Goal: Task Accomplishment & Management: Manage account settings

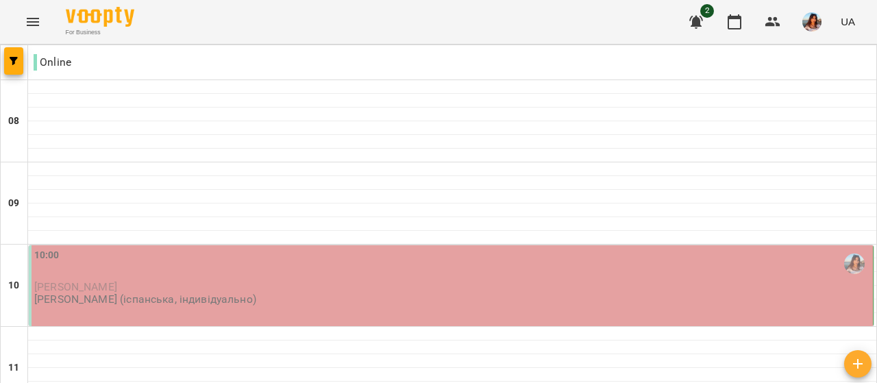
scroll to position [95, 0]
click at [297, 248] on div "10:00 [PERSON_NAME] [PERSON_NAME] (іспанська, індивідуально)" at bounding box center [452, 277] width 836 height 58
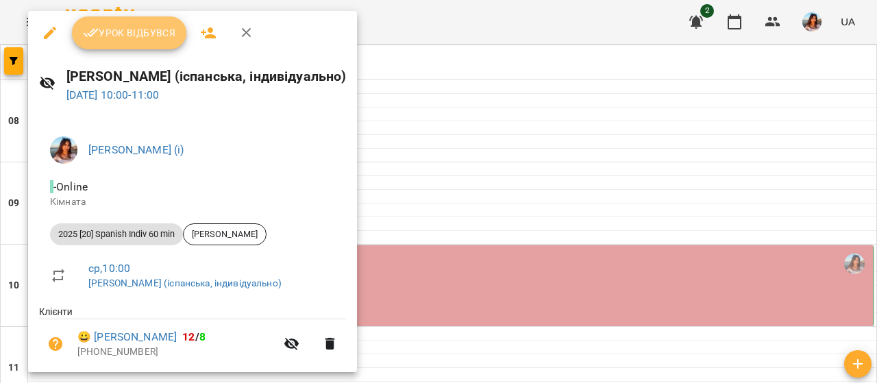
click at [132, 43] on button "Урок відбувся" at bounding box center [129, 32] width 115 height 33
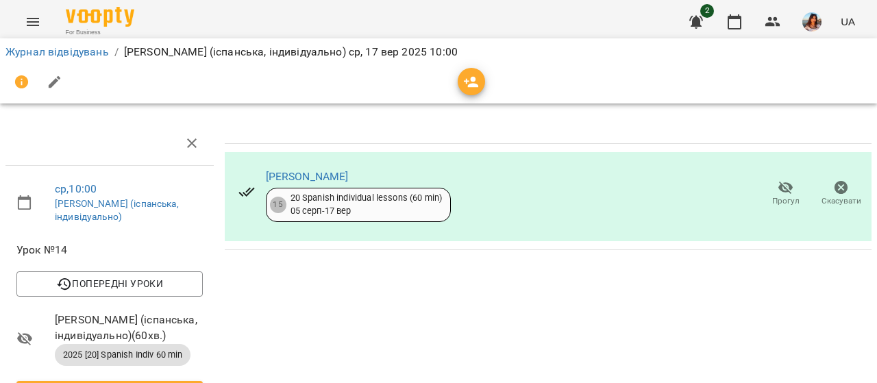
click at [40, 24] on icon "Menu" at bounding box center [33, 22] width 16 height 16
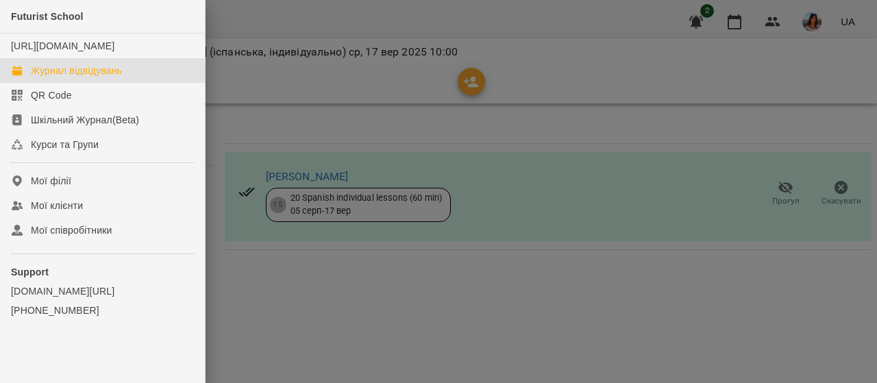
click at [62, 77] on div "Журнал відвідувань" at bounding box center [76, 71] width 91 height 14
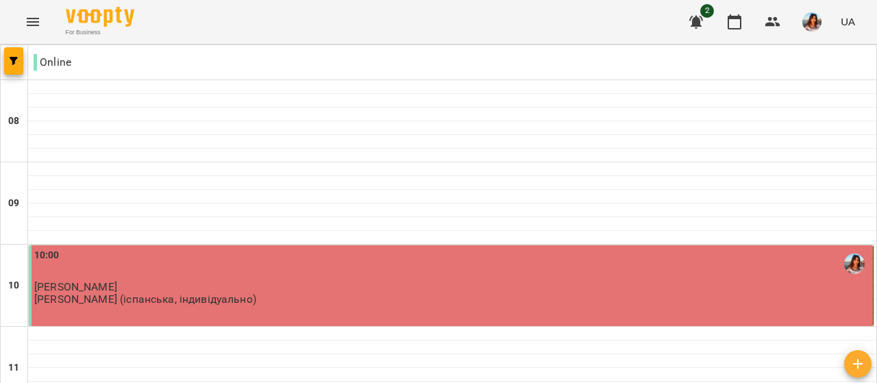
scroll to position [125, 0]
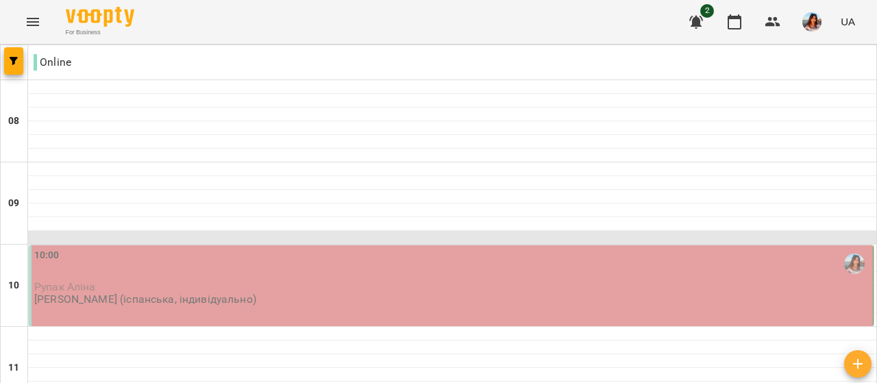
scroll to position [180, 0]
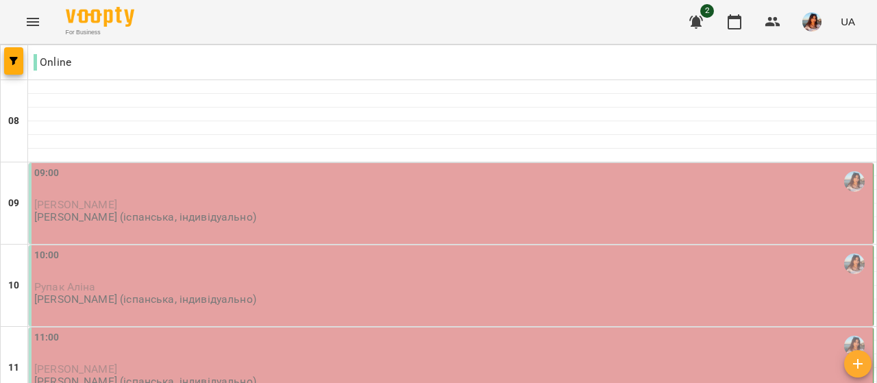
scroll to position [72, 0]
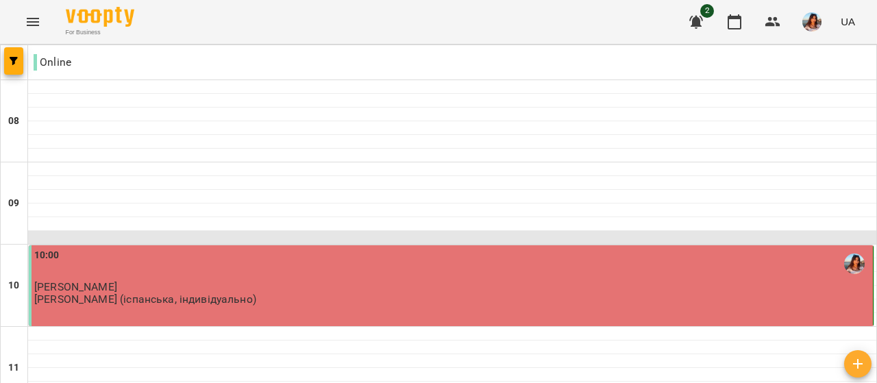
scroll to position [88, 0]
